Goal: Information Seeking & Learning: Learn about a topic

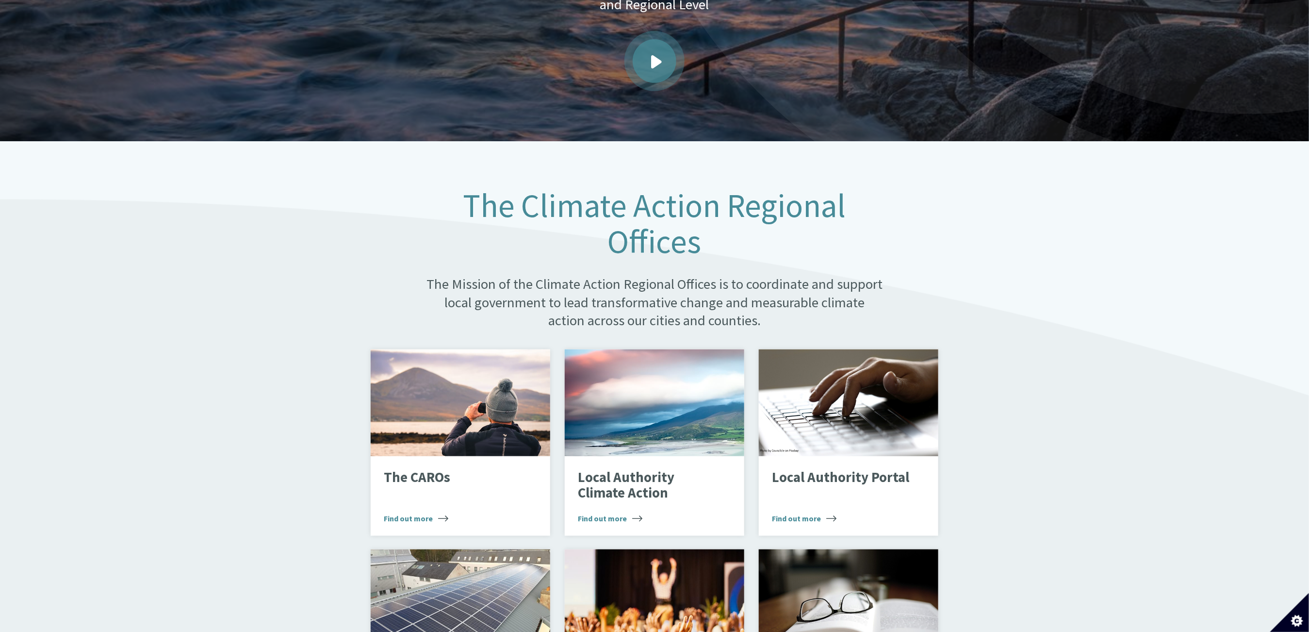
scroll to position [186, 0]
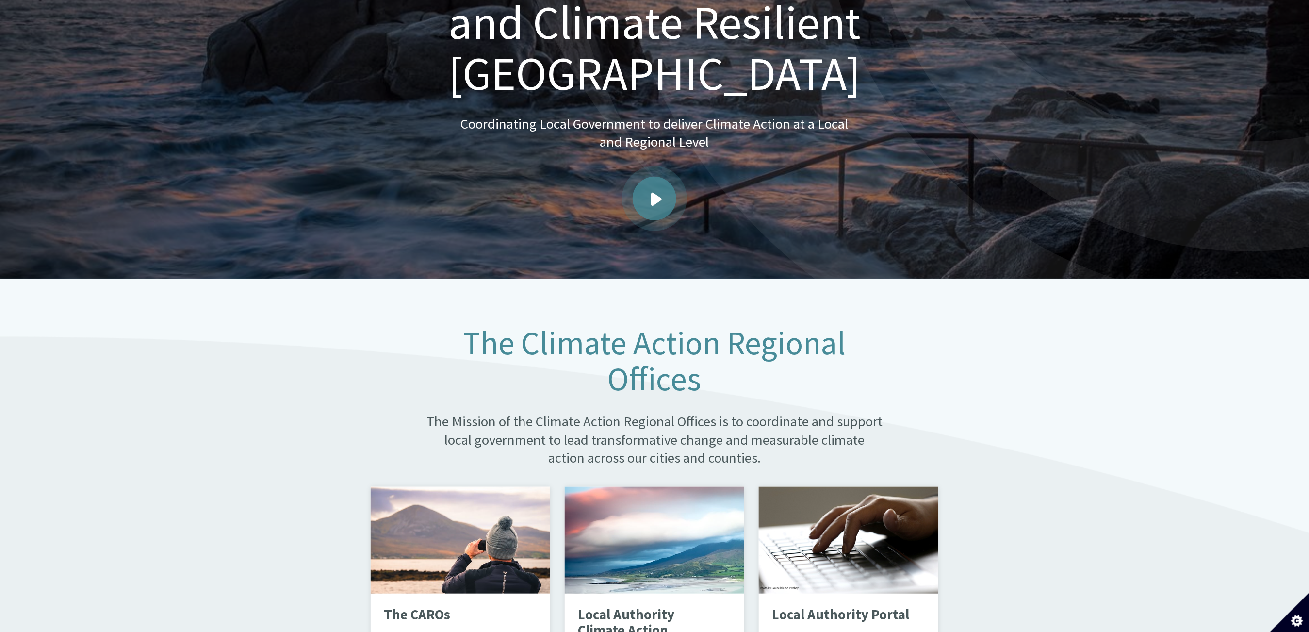
click at [660, 192] on span "Play video" at bounding box center [656, 199] width 11 height 14
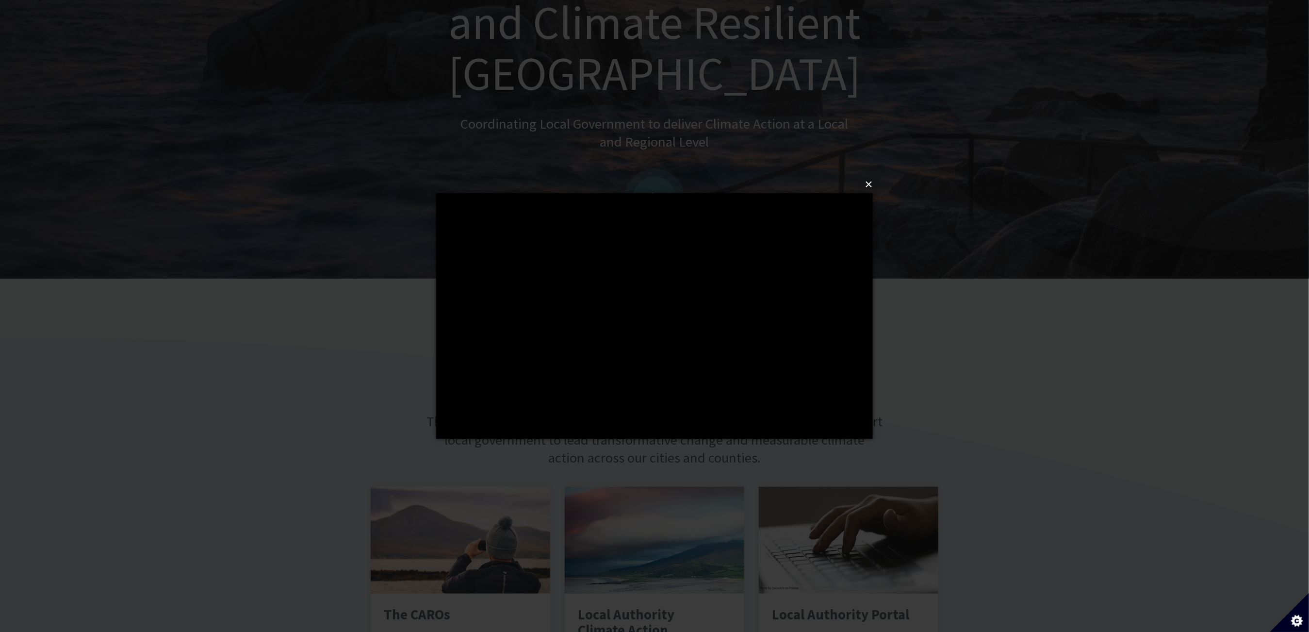
click at [868, 187] on button "×" at bounding box center [657, 184] width 437 height 21
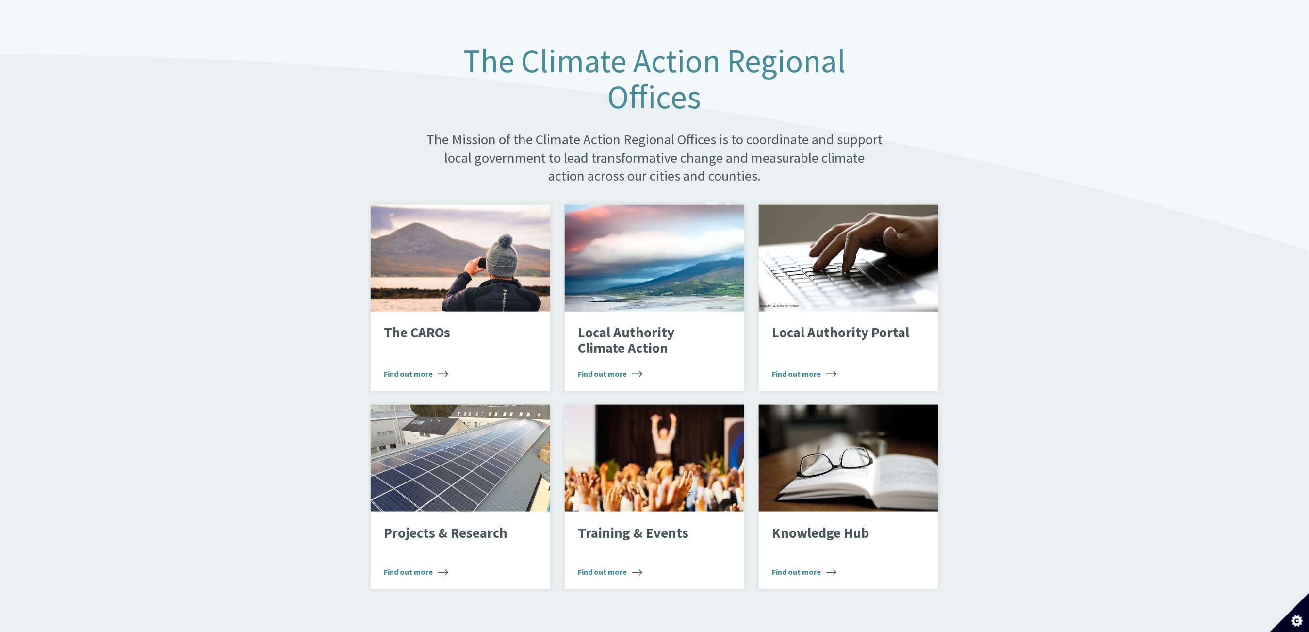
scroll to position [478, 0]
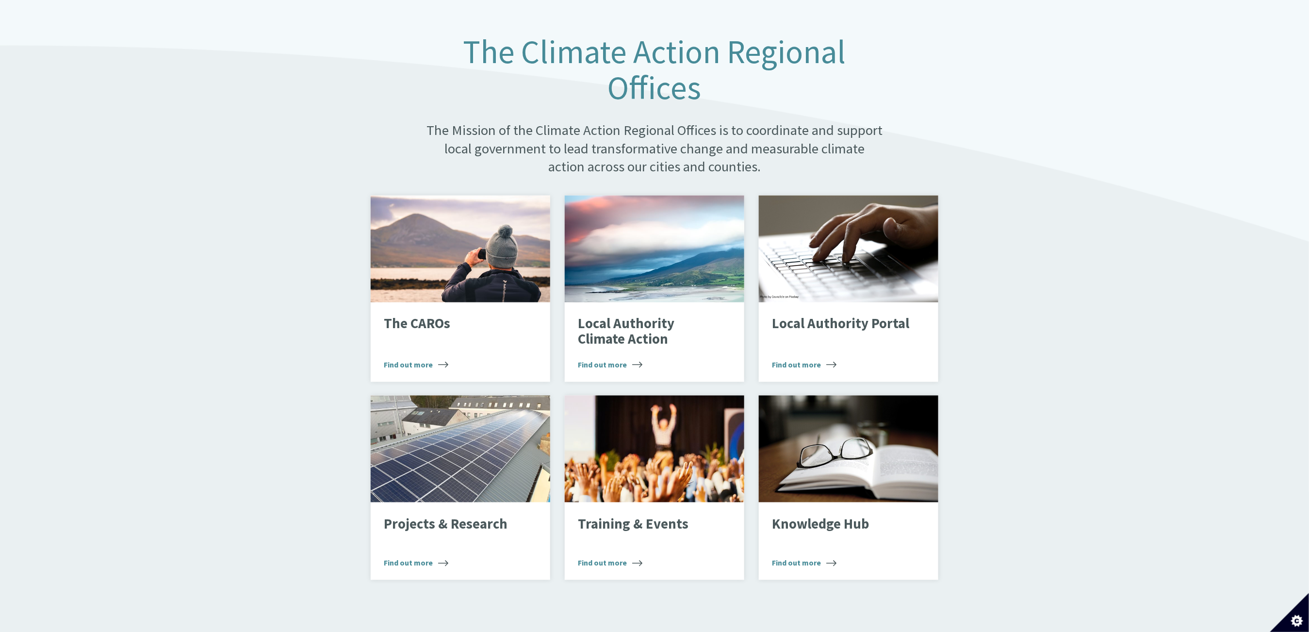
click at [623, 61] on h1 "The Climate Action Regional Offices" at bounding box center [654, 70] width 459 height 72
click at [428, 313] on p "The CAROs" at bounding box center [453, 321] width 138 height 16
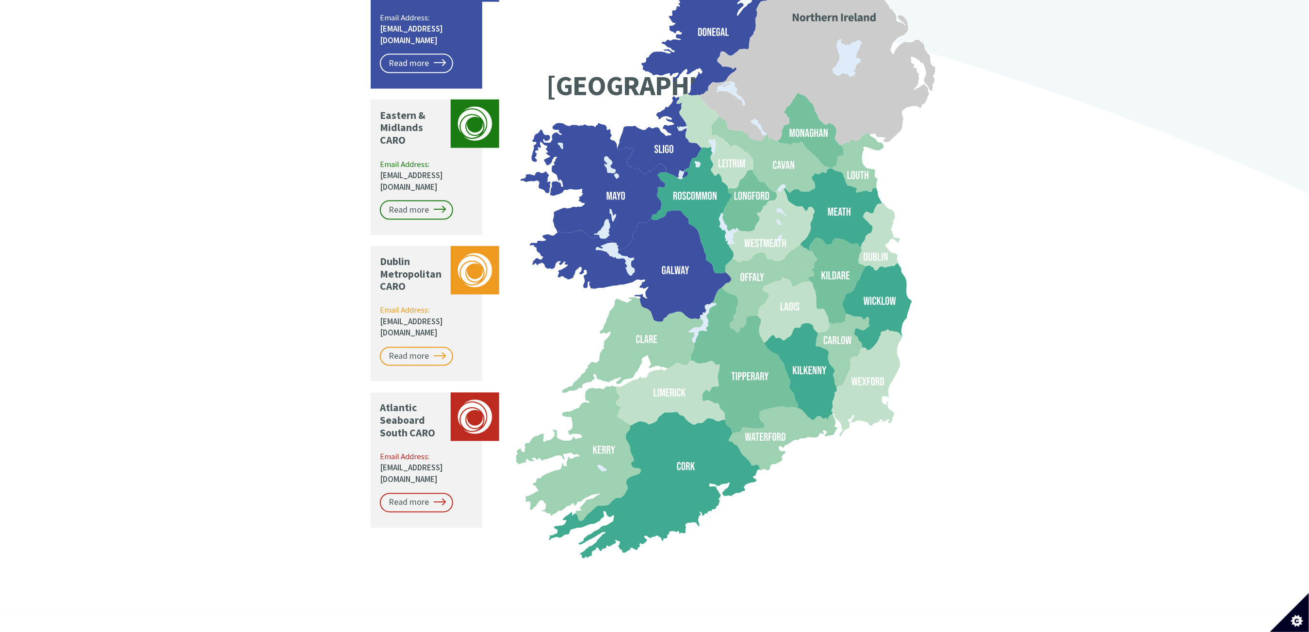
scroll to position [873, 0]
